Goal: Task Accomplishment & Management: Complete application form

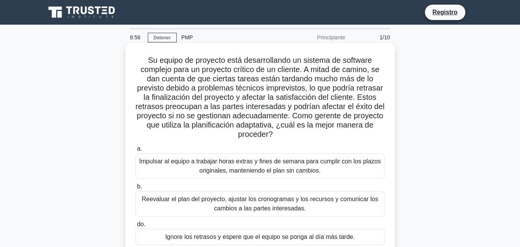
click at [244, 177] on div "Impulsar al equipo a trabajar horas extras y fines de semana para cumplir con l…" at bounding box center [260, 165] width 249 height 25
click at [136, 151] on input "a. Impulsar al equipo a trabajar horas extras y fines de semana para cumplir co…" at bounding box center [136, 148] width 0 height 5
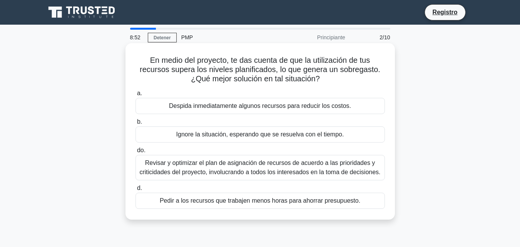
click at [231, 106] on font "Despida inmediatamente algunos recursos para reducir los costos." at bounding box center [260, 105] width 182 height 7
click at [136, 96] on input "a. Despida inmediatamente algunos recursos para reducir los costos." at bounding box center [136, 93] width 0 height 5
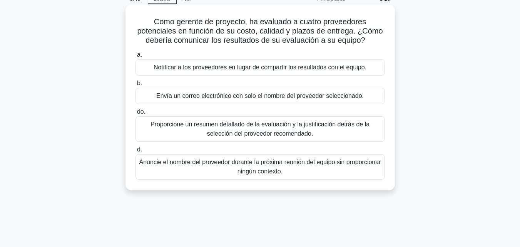
scroll to position [115, 0]
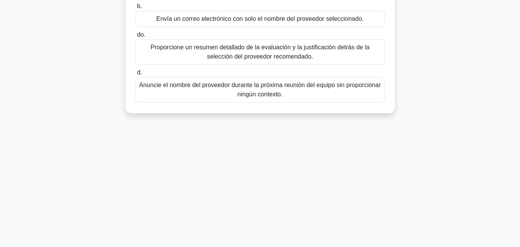
click at [220, 93] on font "Anuncie el nombre del proveedor durante la próxima reunión del equipo sin propo…" at bounding box center [260, 89] width 243 height 18
click at [136, 75] on input "d. Anuncie el nombre del proveedor durante la próxima reunión del equipo sin pr…" at bounding box center [136, 72] width 0 height 5
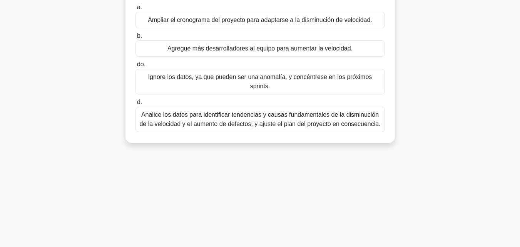
scroll to position [0, 0]
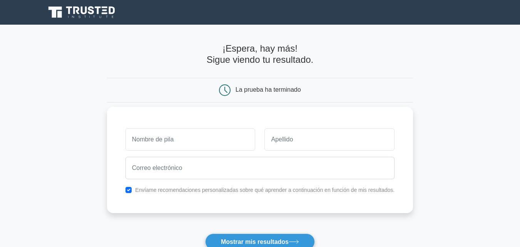
scroll to position [141, 0]
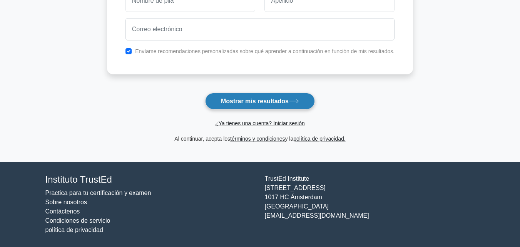
click at [242, 102] on font "Mostrar mis resultados" at bounding box center [255, 101] width 68 height 7
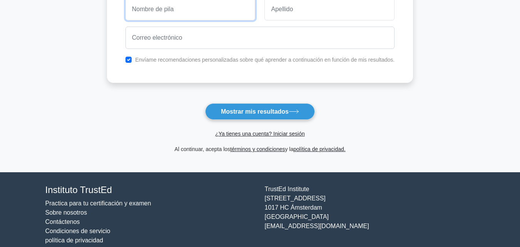
scroll to position [0, 0]
